Goal: Task Accomplishment & Management: Manage account settings

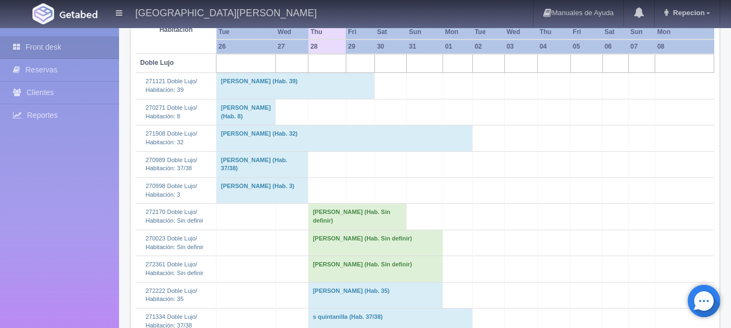
scroll to position [325, 0]
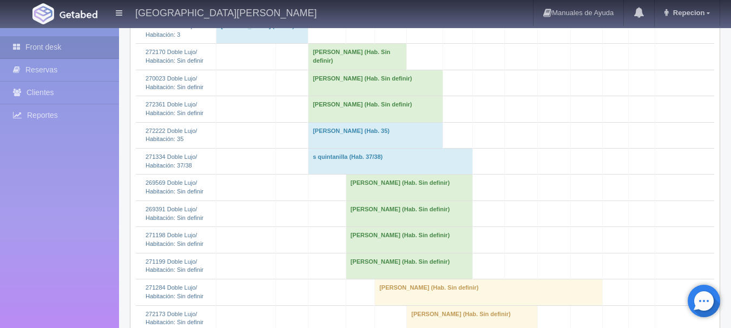
click at [389, 175] on td "s quintanilla (Hab. 37/38)" at bounding box center [390, 162] width 164 height 26
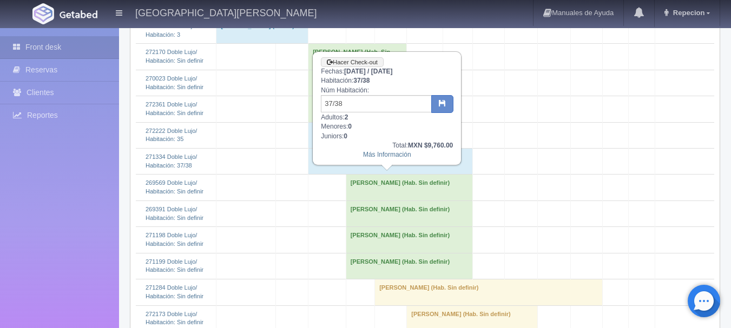
click at [389, 175] on td "s quintanilla (Hab. 37/38)" at bounding box center [390, 162] width 164 height 26
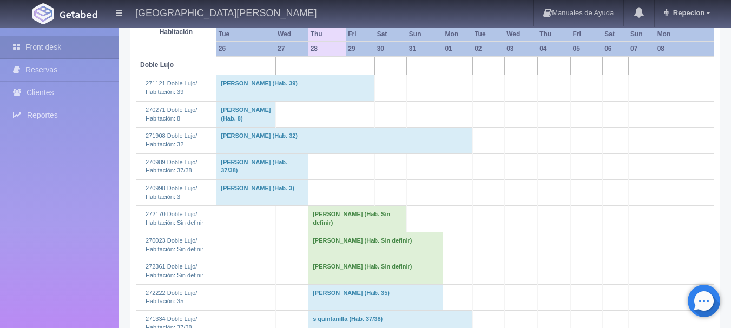
scroll to position [0, 0]
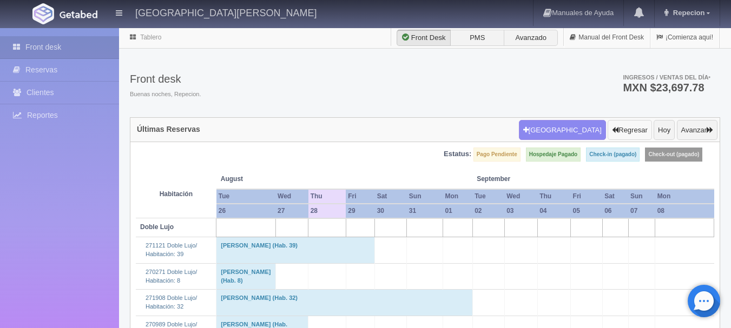
click at [620, 124] on button "Regresar" at bounding box center [629, 130] width 44 height 21
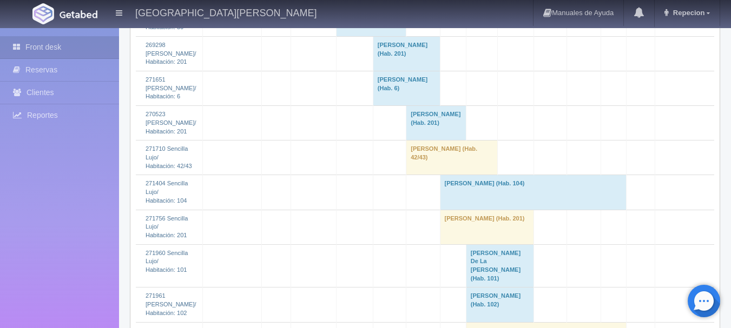
scroll to position [2002, 0]
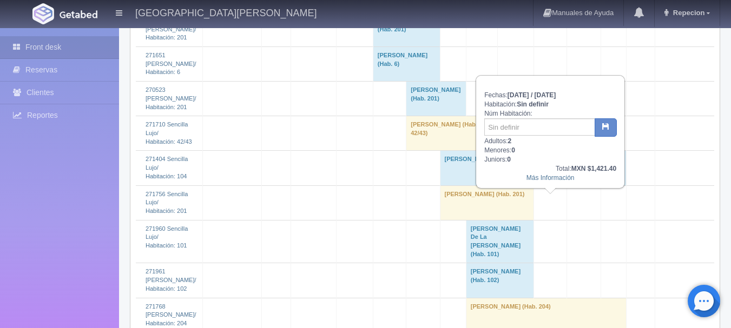
scroll to position [1947, 0]
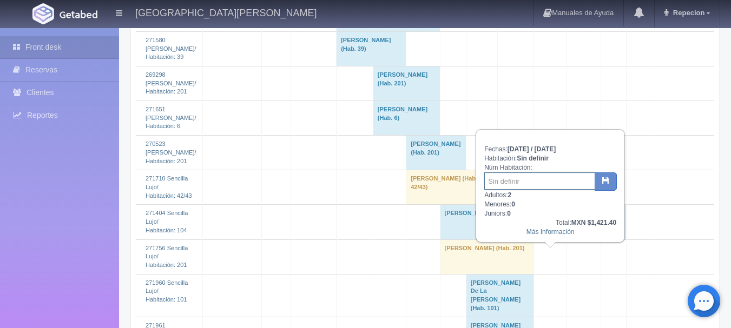
click at [531, 189] on input "text" at bounding box center [539, 181] width 111 height 17
type input "42"
click at [604, 187] on button "button" at bounding box center [606, 182] width 22 height 18
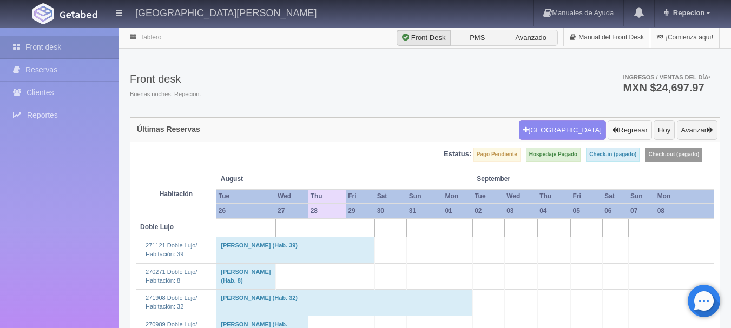
click at [626, 130] on button "Regresar" at bounding box center [629, 130] width 44 height 21
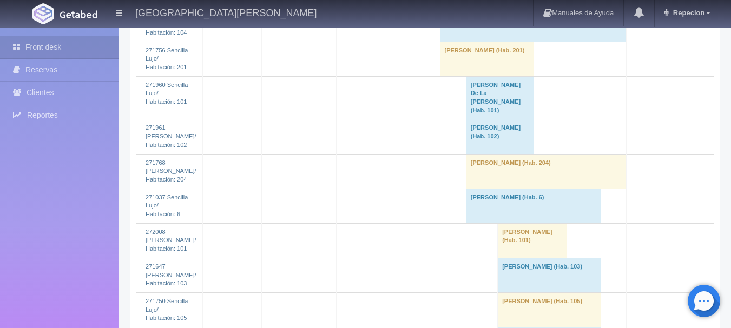
scroll to position [2164, 0]
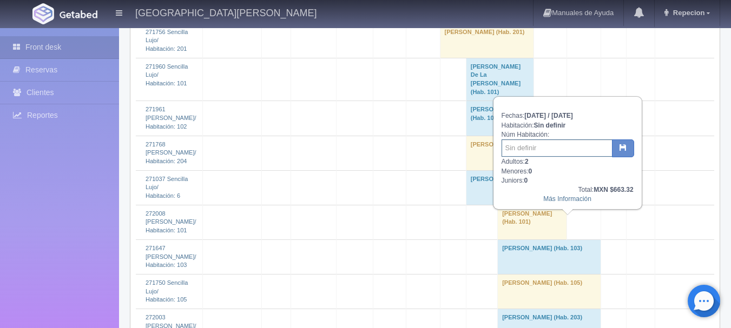
click at [551, 150] on input "text" at bounding box center [556, 148] width 111 height 17
type input "23"
click at [624, 148] on icon "button" at bounding box center [622, 147] width 7 height 7
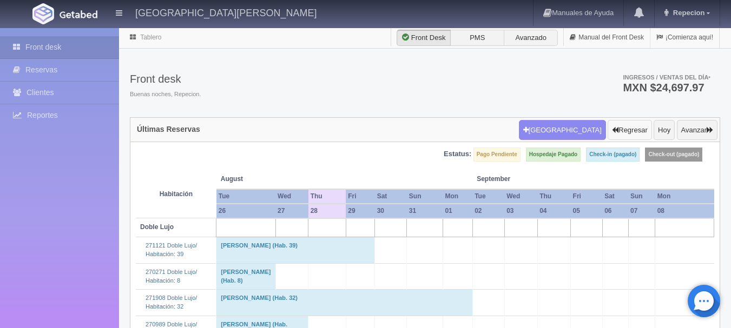
click at [625, 128] on button "Regresar" at bounding box center [629, 130] width 44 height 21
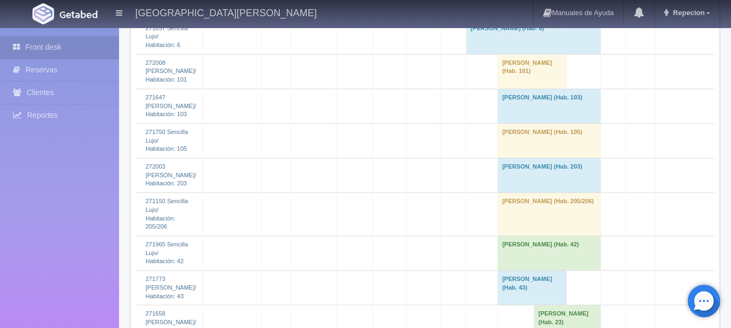
scroll to position [2326, 0]
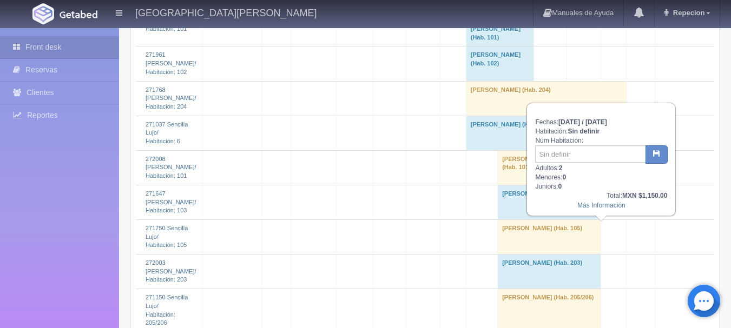
scroll to position [2218, 0]
click at [564, 148] on input "text" at bounding box center [590, 154] width 111 height 17
type input "203"
click at [658, 157] on icon "button" at bounding box center [656, 153] width 7 height 7
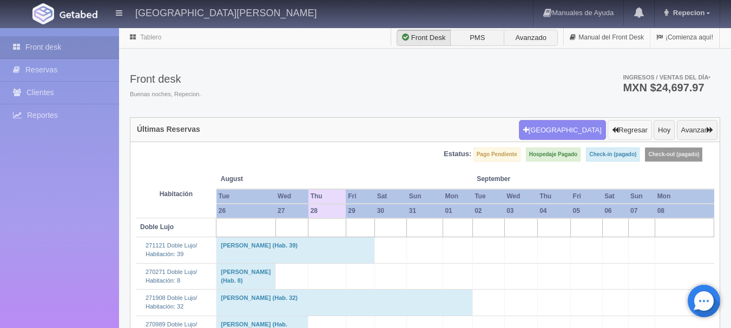
click at [633, 133] on button "Regresar" at bounding box center [629, 130] width 44 height 21
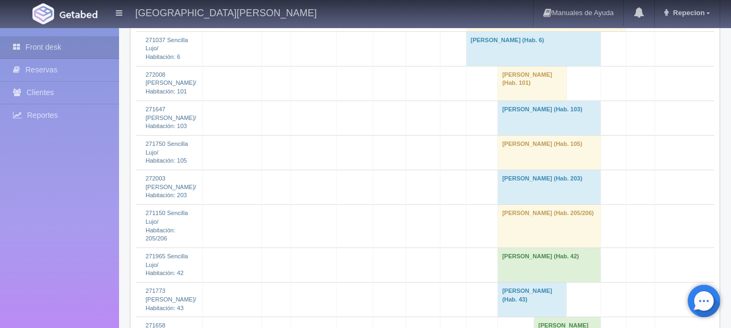
scroll to position [2326, 0]
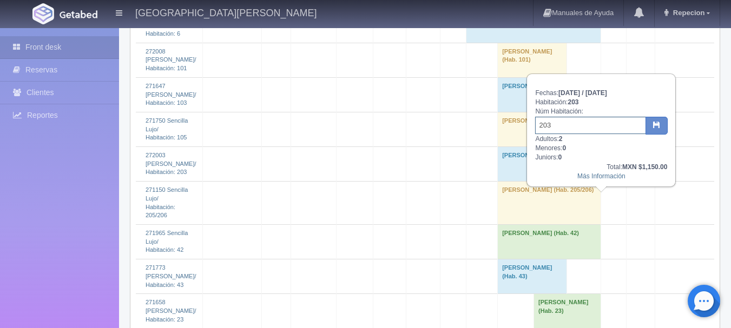
click at [559, 123] on input "203" at bounding box center [590, 125] width 111 height 17
type input "2"
click at [658, 131] on button "button" at bounding box center [656, 126] width 22 height 18
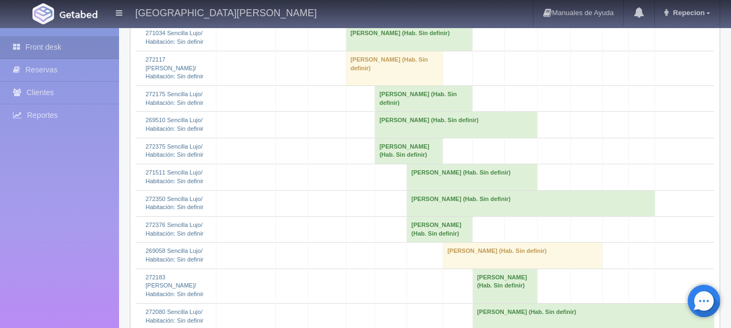
scroll to position [1406, 0]
